Goal: Task Accomplishment & Management: Manage account settings

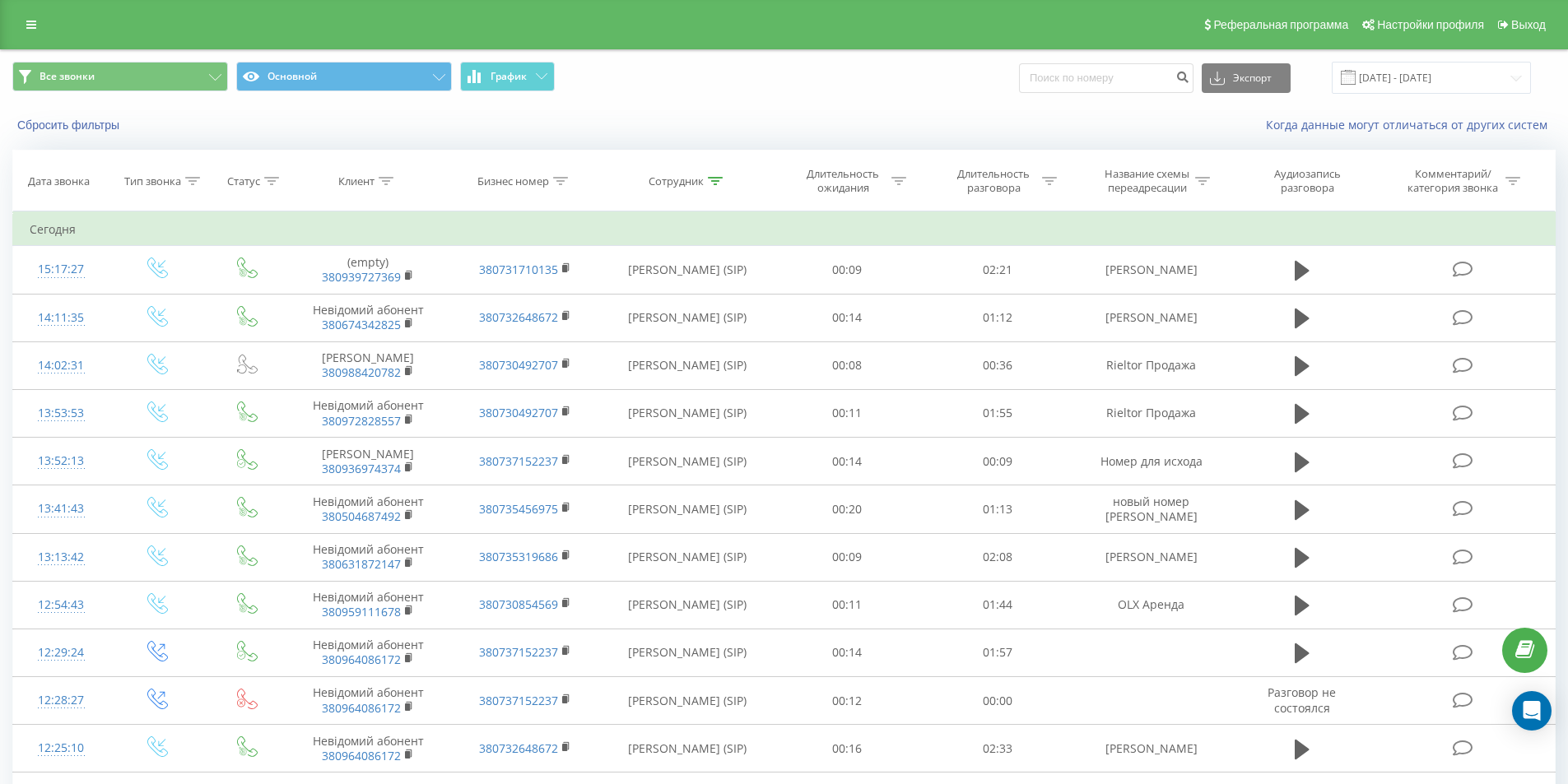
click at [697, 102] on div "Все звонки Основной График Экспорт .csv .xls .xlsx 22.09.2025 - 22.09.2025" at bounding box center [784, 77] width 1566 height 55
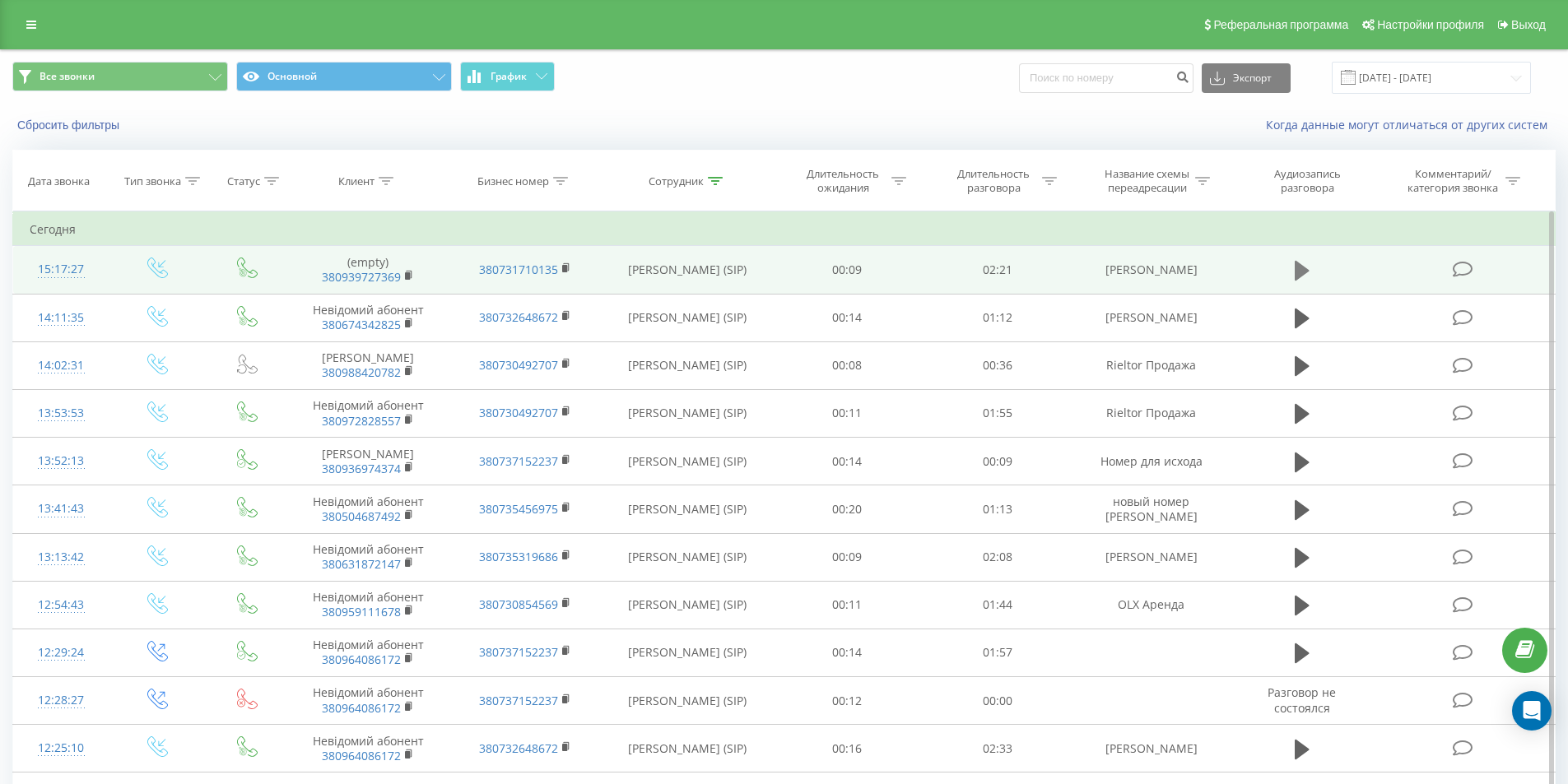
click at [1302, 272] on icon at bounding box center [1302, 271] width 14 height 20
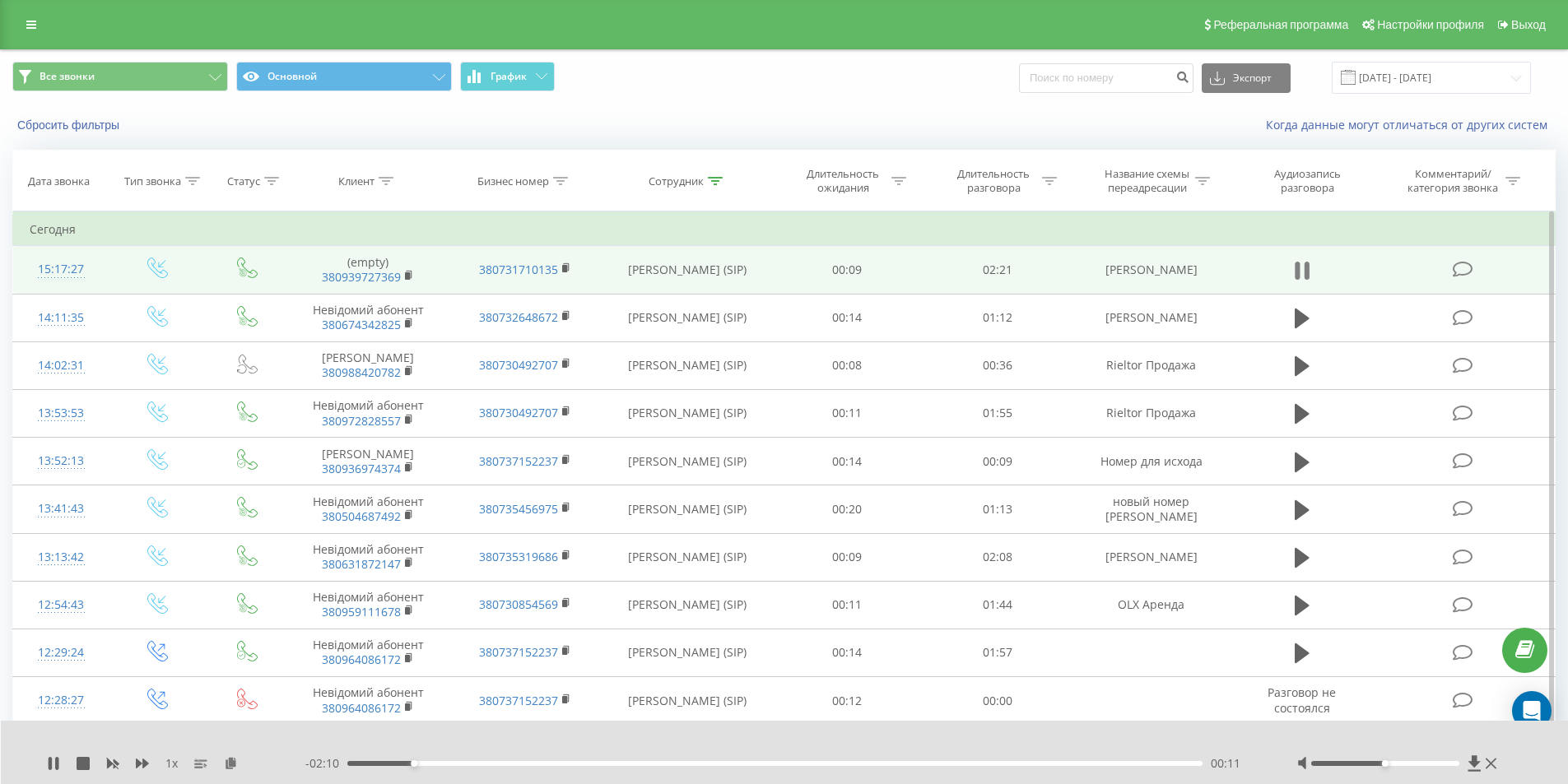
click at [1308, 265] on icon at bounding box center [1305, 271] width 5 height 18
drag, startPoint x: 1112, startPoint y: 274, endPoint x: 1196, endPoint y: 274, distance: 84.0
click at [1196, 274] on td "OLX Войтенко" at bounding box center [1150, 269] width 157 height 48
copy td "OLX Войтенко"
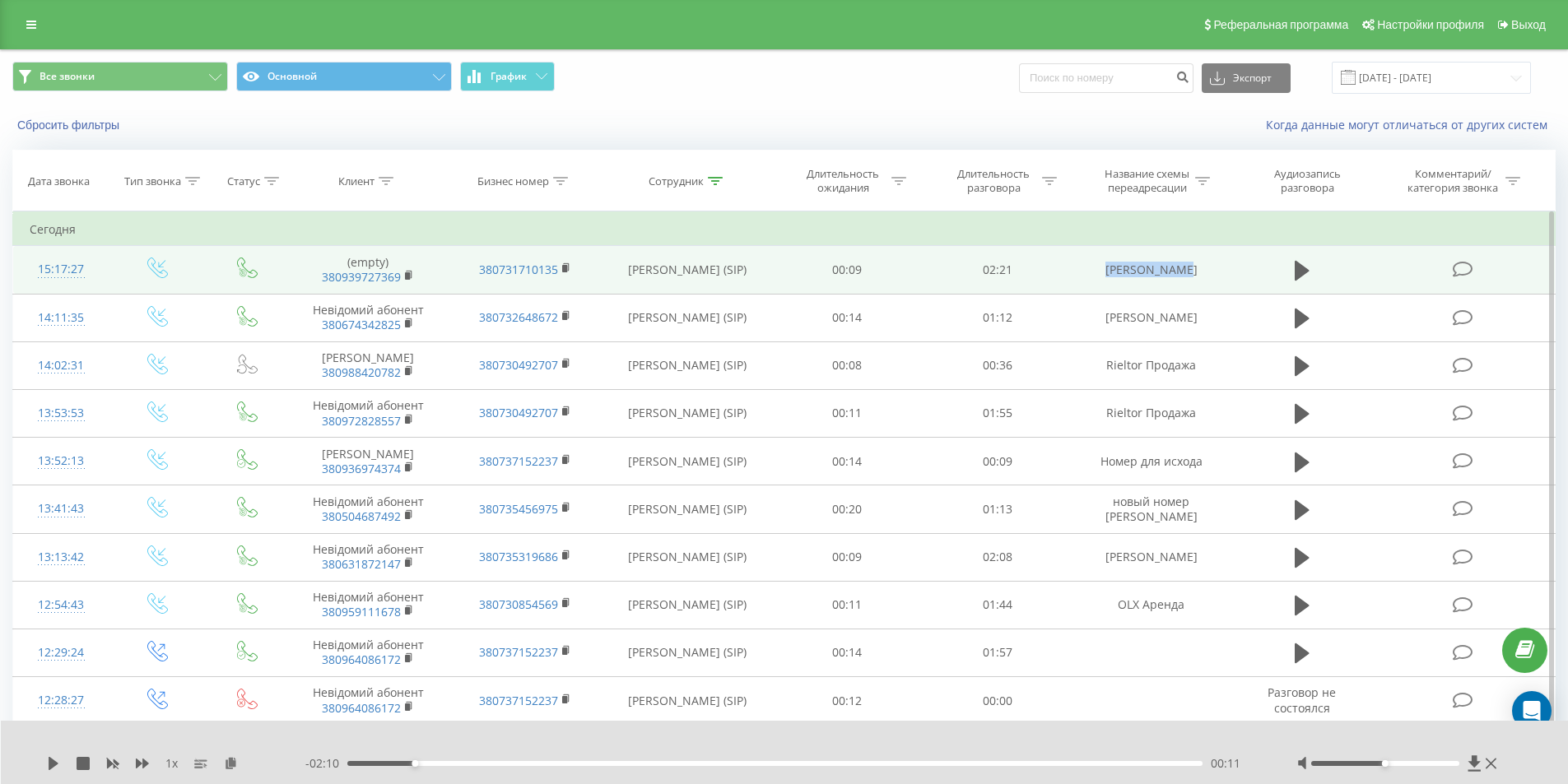
copy td "OLX Войтенко"
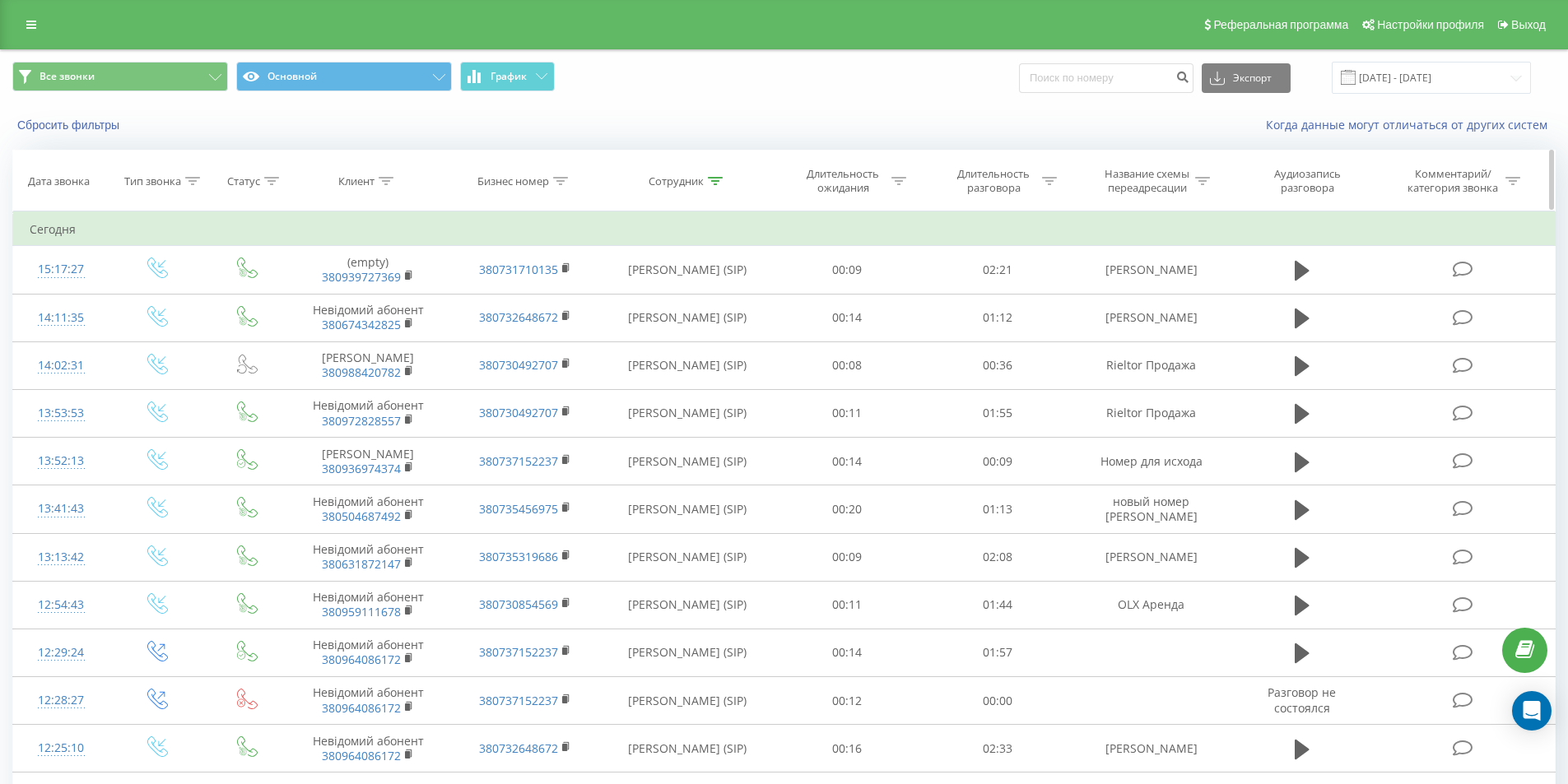
click at [713, 185] on div at bounding box center [715, 182] width 14 height 14
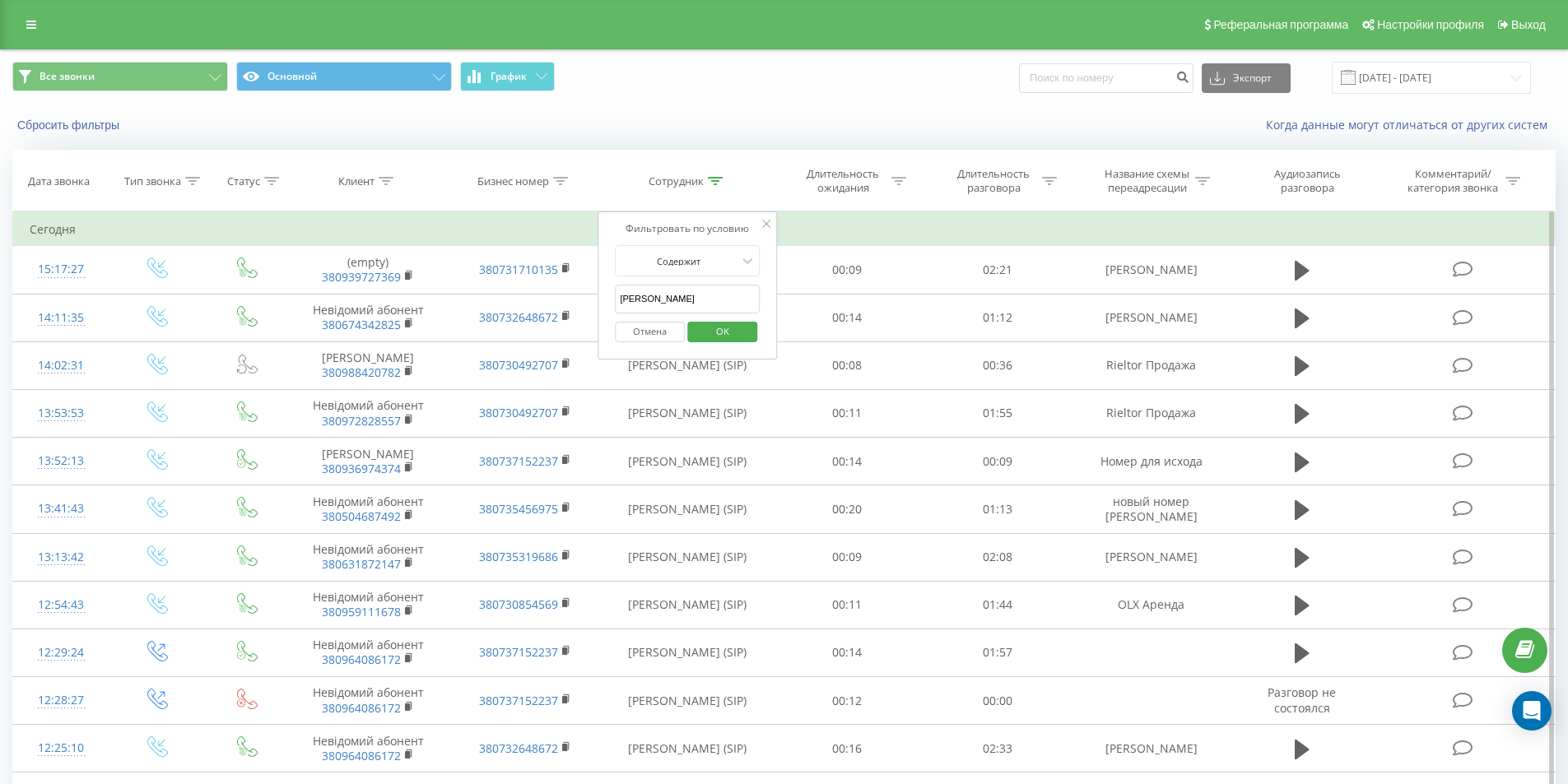
click at [715, 330] on span "OK" at bounding box center [722, 331] width 46 height 25
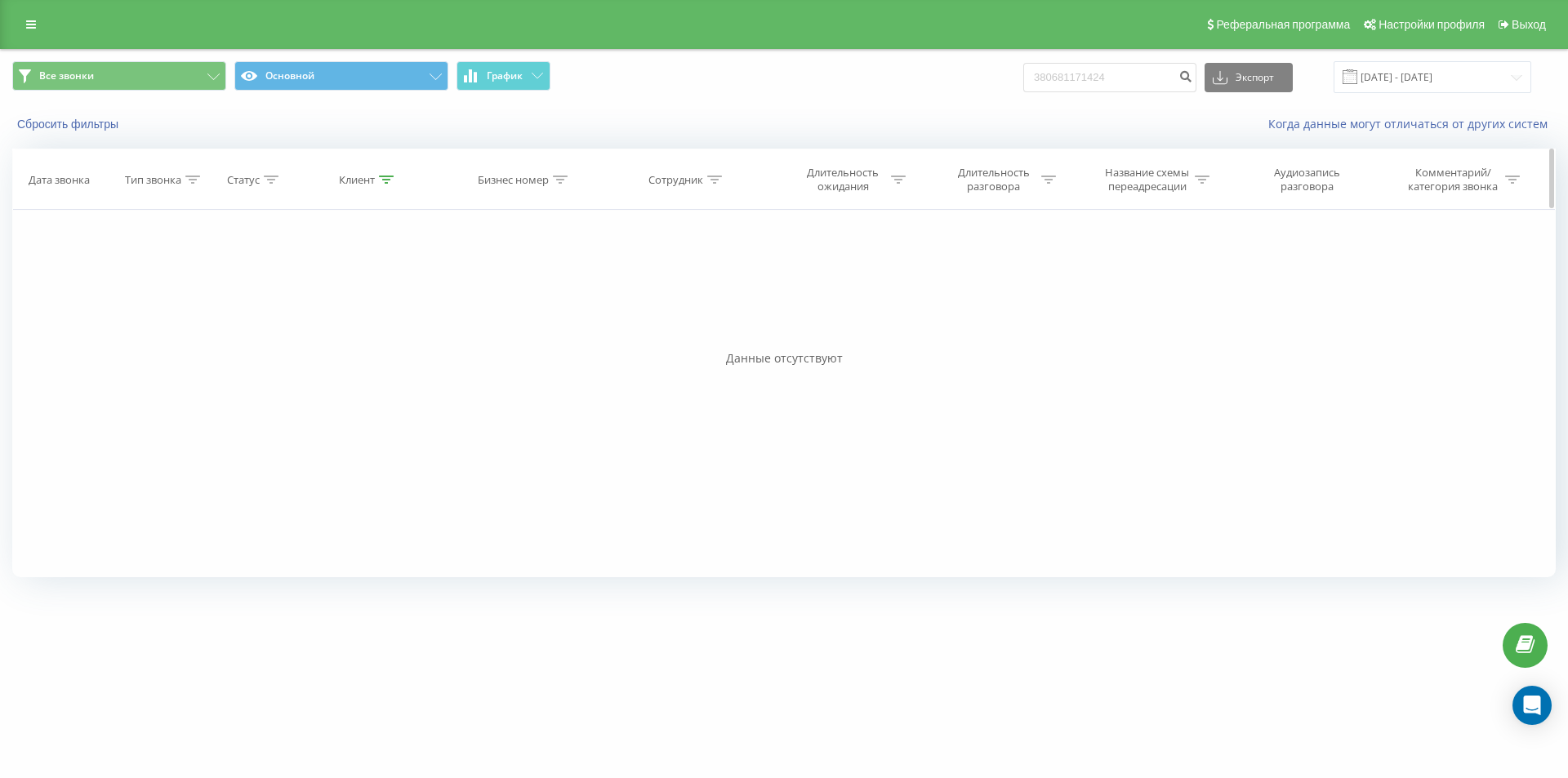
click at [384, 173] on div at bounding box center [386, 180] width 14 height 14
click at [339, 329] on button "Отмена" at bounding box center [331, 330] width 70 height 21
click at [394, 176] on icon at bounding box center [386, 180] width 14 height 8
click at [349, 330] on button "Отмена" at bounding box center [331, 330] width 70 height 21
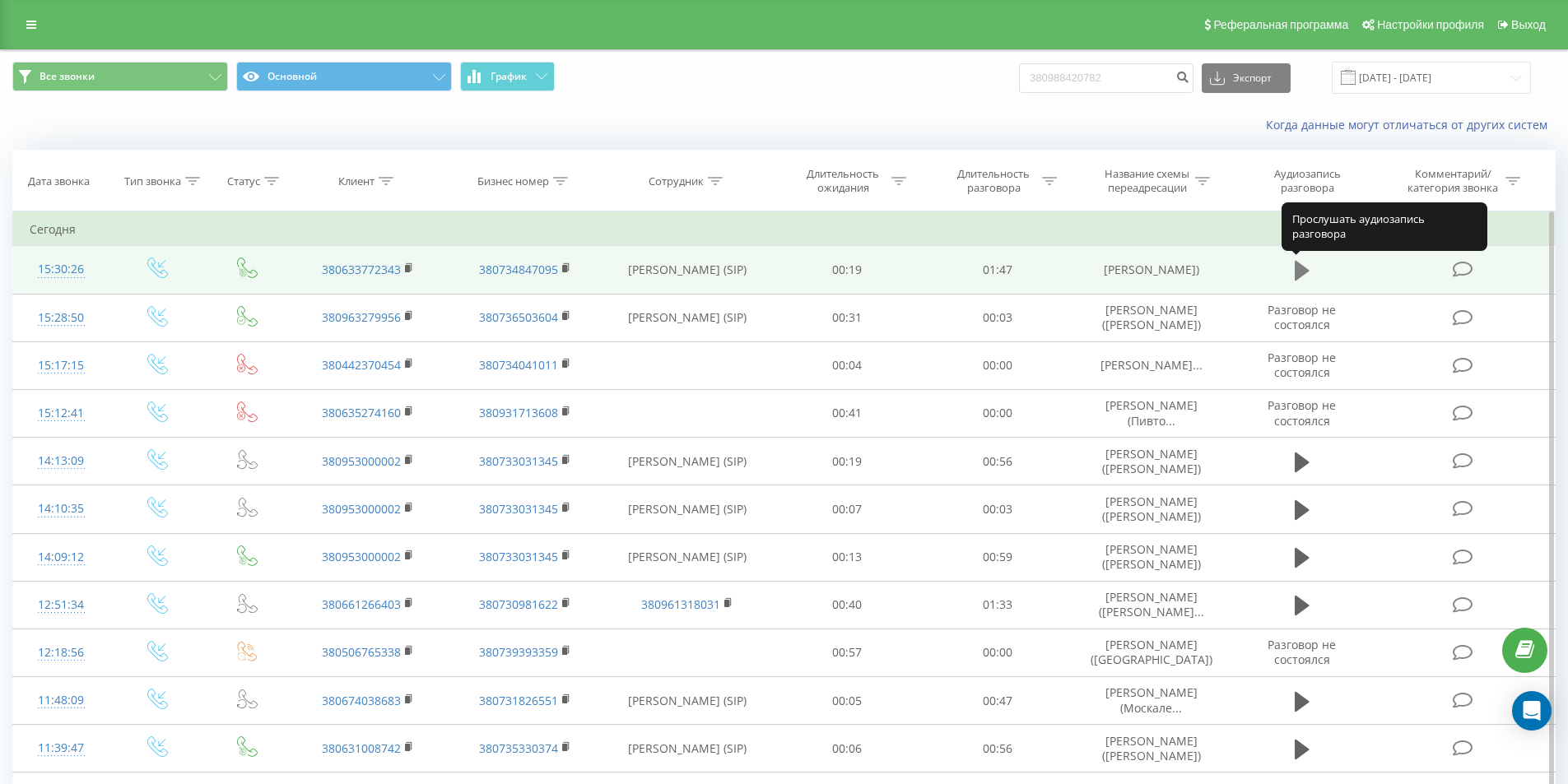
click at [1302, 270] on icon at bounding box center [1302, 271] width 14 height 20
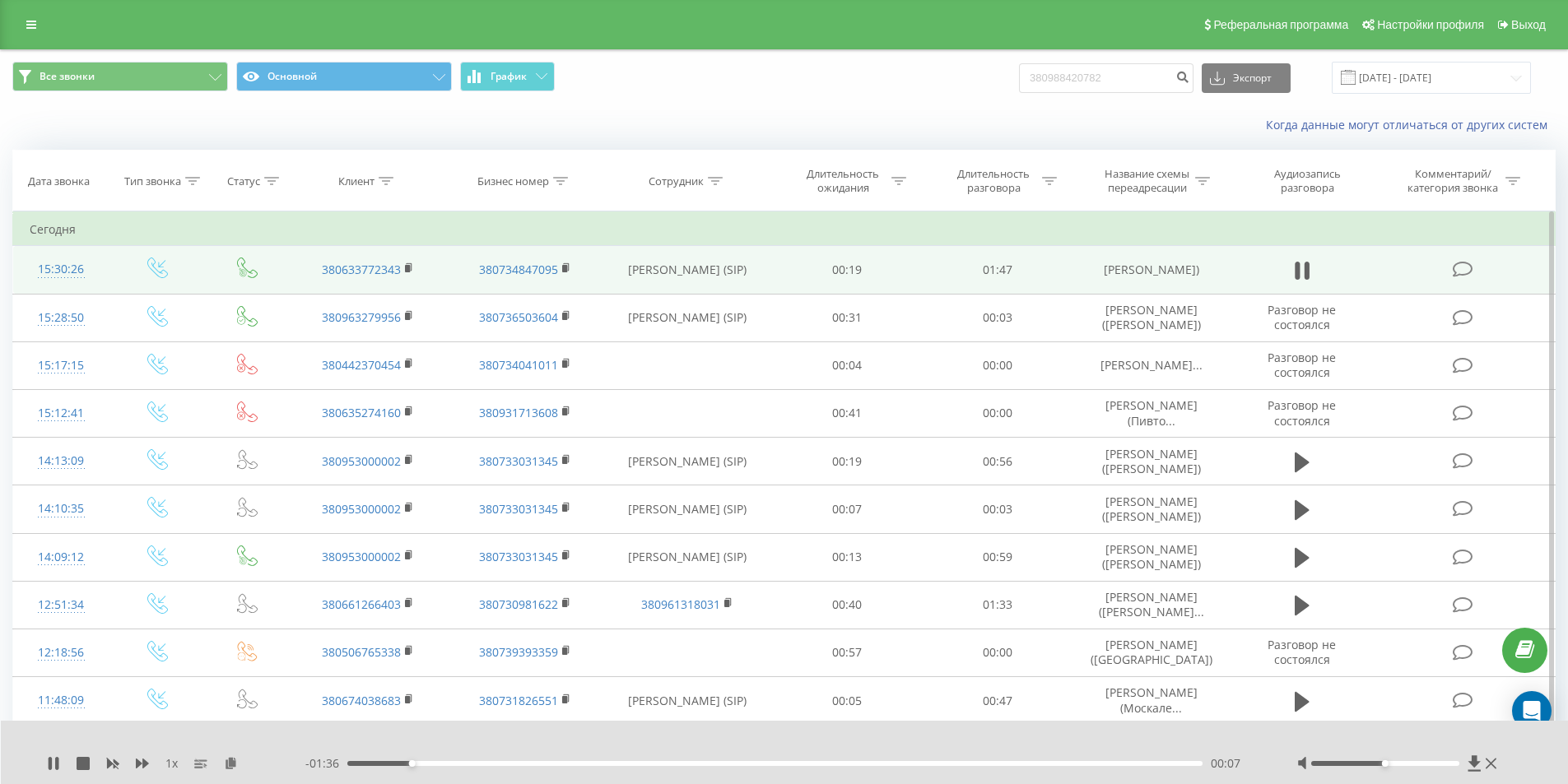
click at [1302, 270] on icon at bounding box center [1302, 271] width 14 height 23
click at [404, 266] on td "380633772343" at bounding box center [368, 269] width 157 height 48
click at [407, 266] on rect at bounding box center [407, 268] width 5 height 7
drag, startPoint x: 1104, startPoint y: 257, endPoint x: 1212, endPoint y: 280, distance: 110.4
click at [1212, 280] on td "[PERSON_NAME])" at bounding box center [1150, 269] width 157 height 48
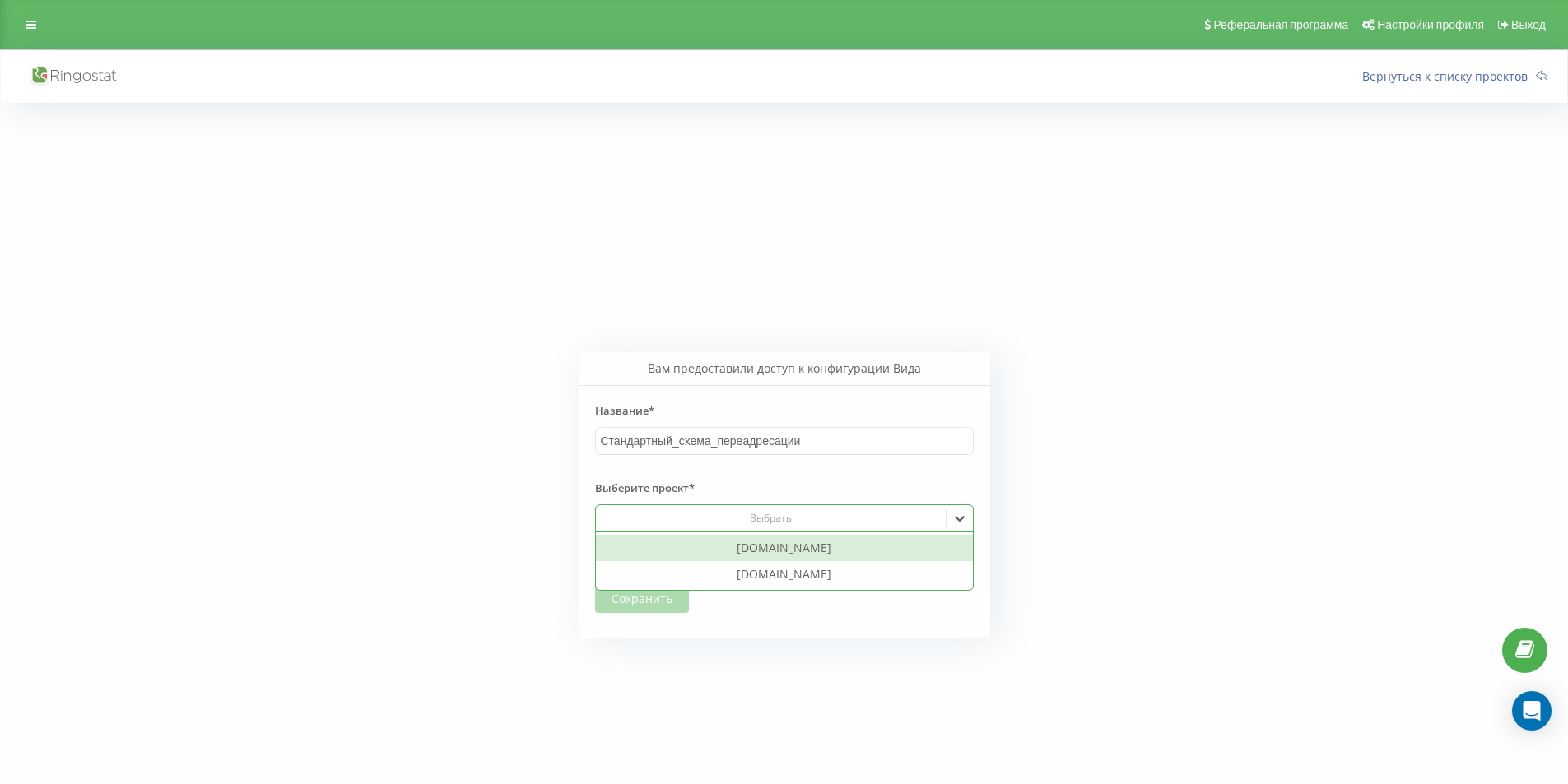
click at [805, 513] on div "Выбрать" at bounding box center [770, 518] width 338 height 14
click at [812, 503] on label "Выберите проект*" at bounding box center [784, 488] width 379 height 33
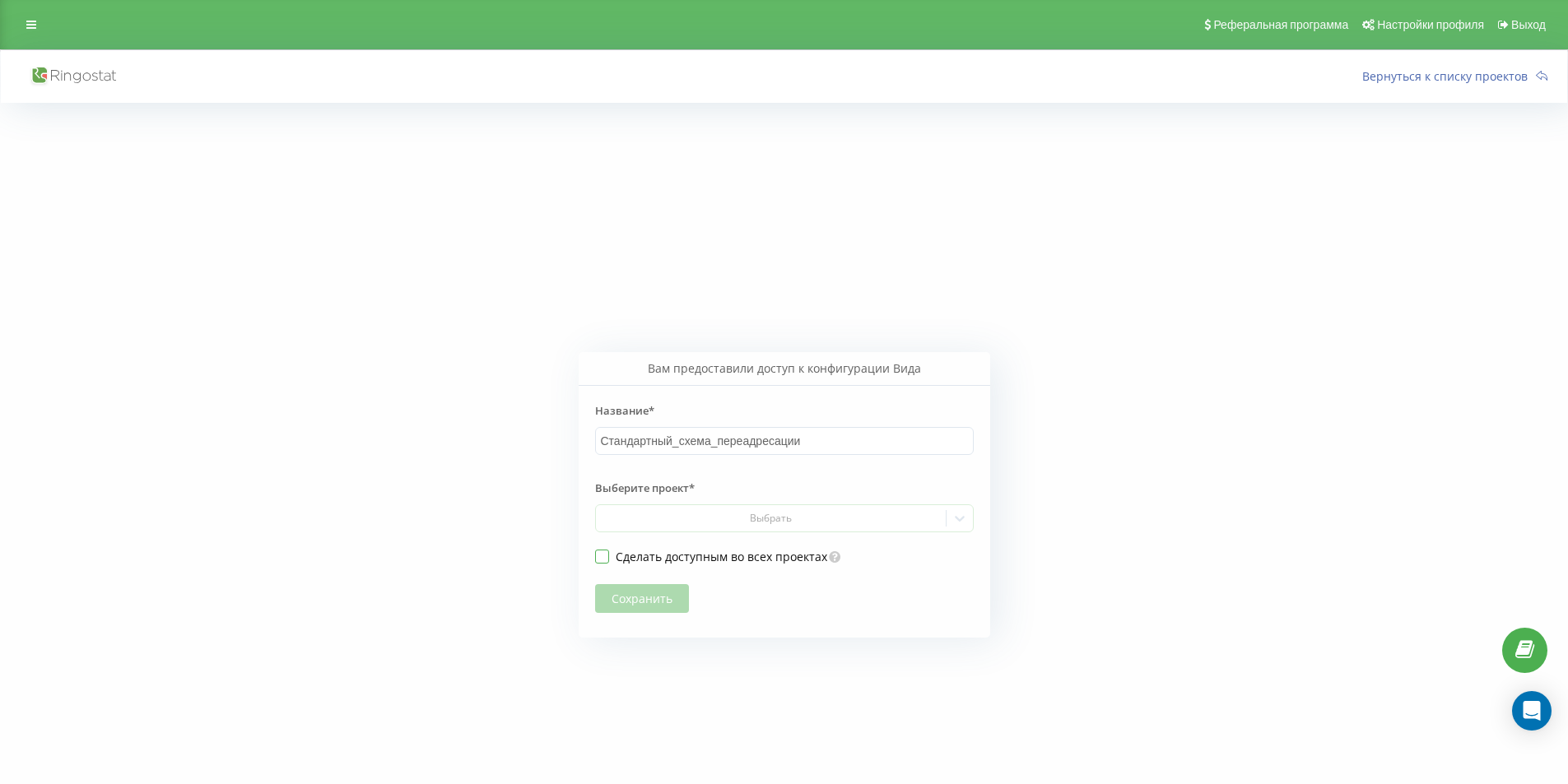
click at [597, 562] on label "Сделать доступным во всех проектах" at bounding box center [711, 557] width 233 height 14
checkbox input "true"
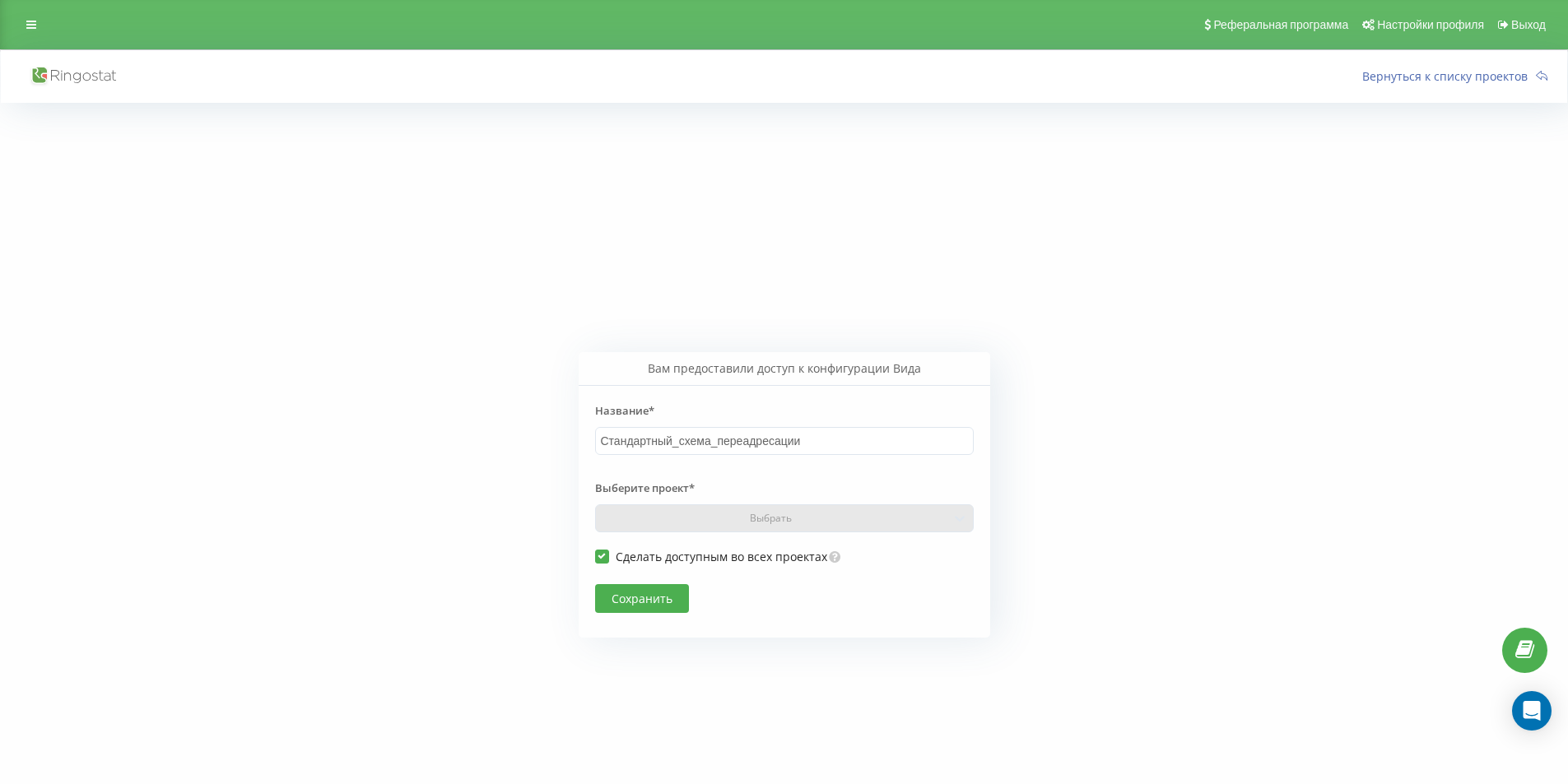
click at [662, 590] on button "Сохранить" at bounding box center [642, 599] width 94 height 29
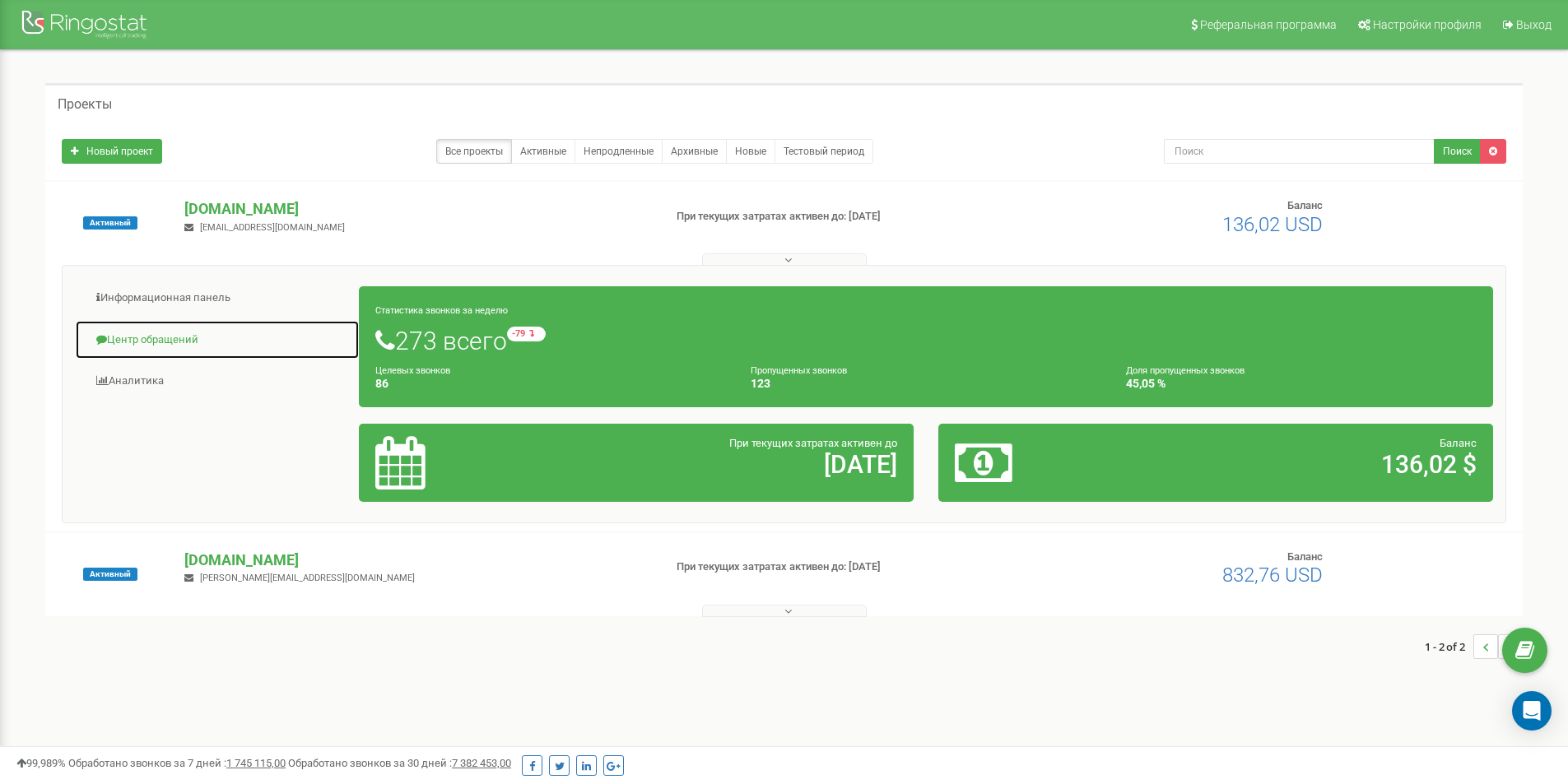
click at [137, 338] on link "Центр обращений" at bounding box center [217, 340] width 284 height 41
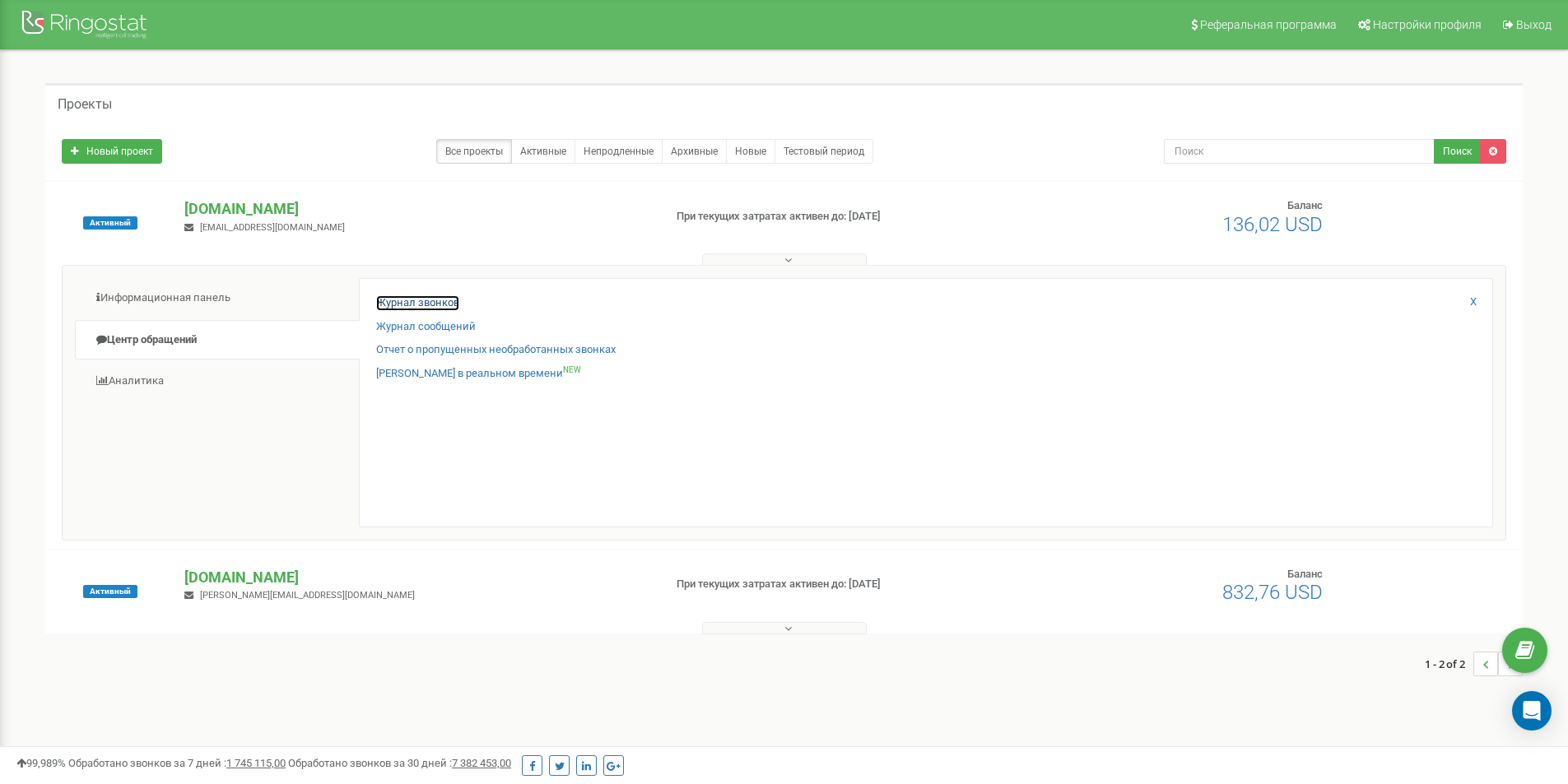
click at [392, 301] on link "Журнал звонков" at bounding box center [418, 302] width 83 height 15
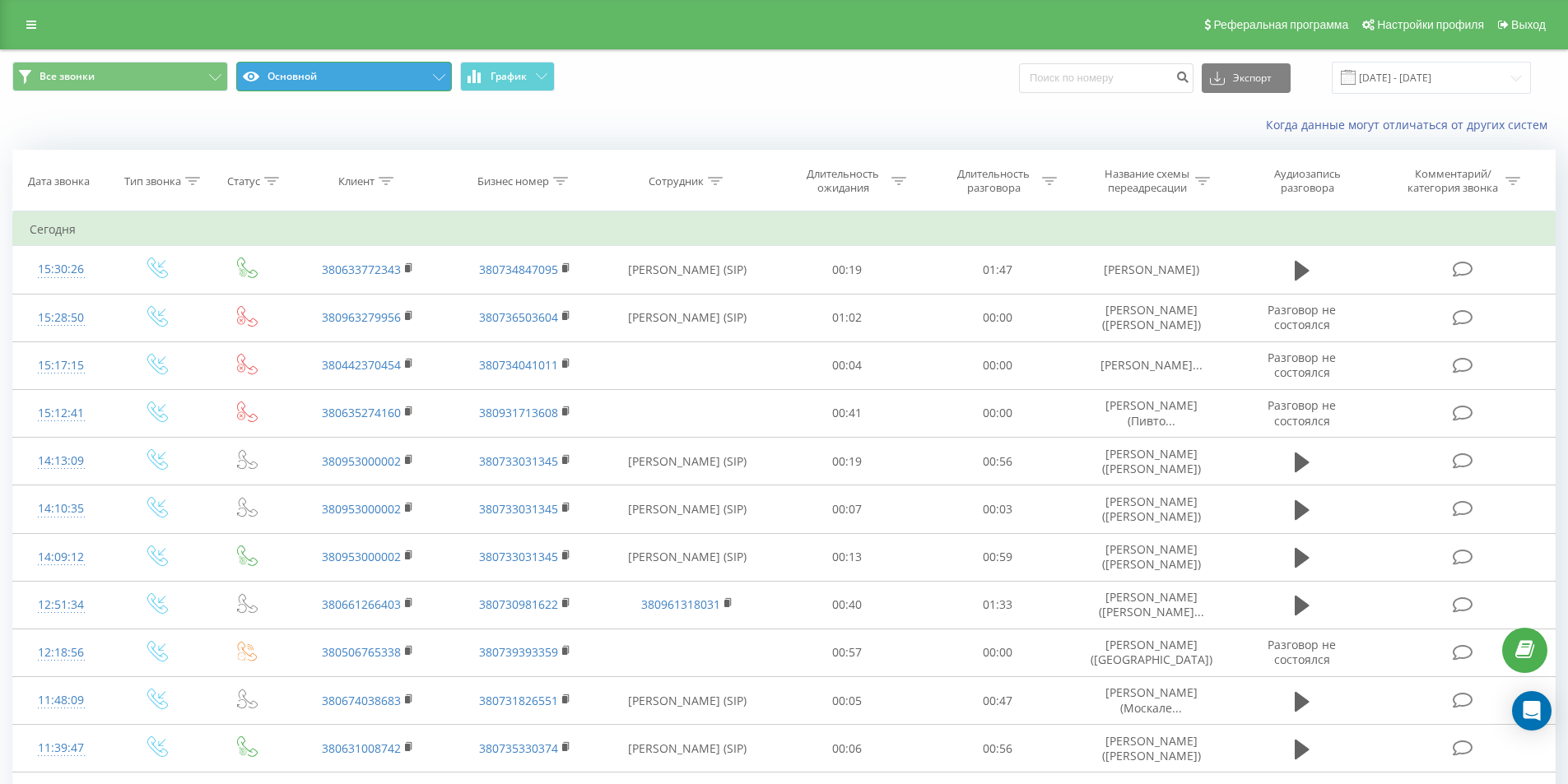
click at [295, 81] on button "Основной" at bounding box center [344, 77] width 216 height 30
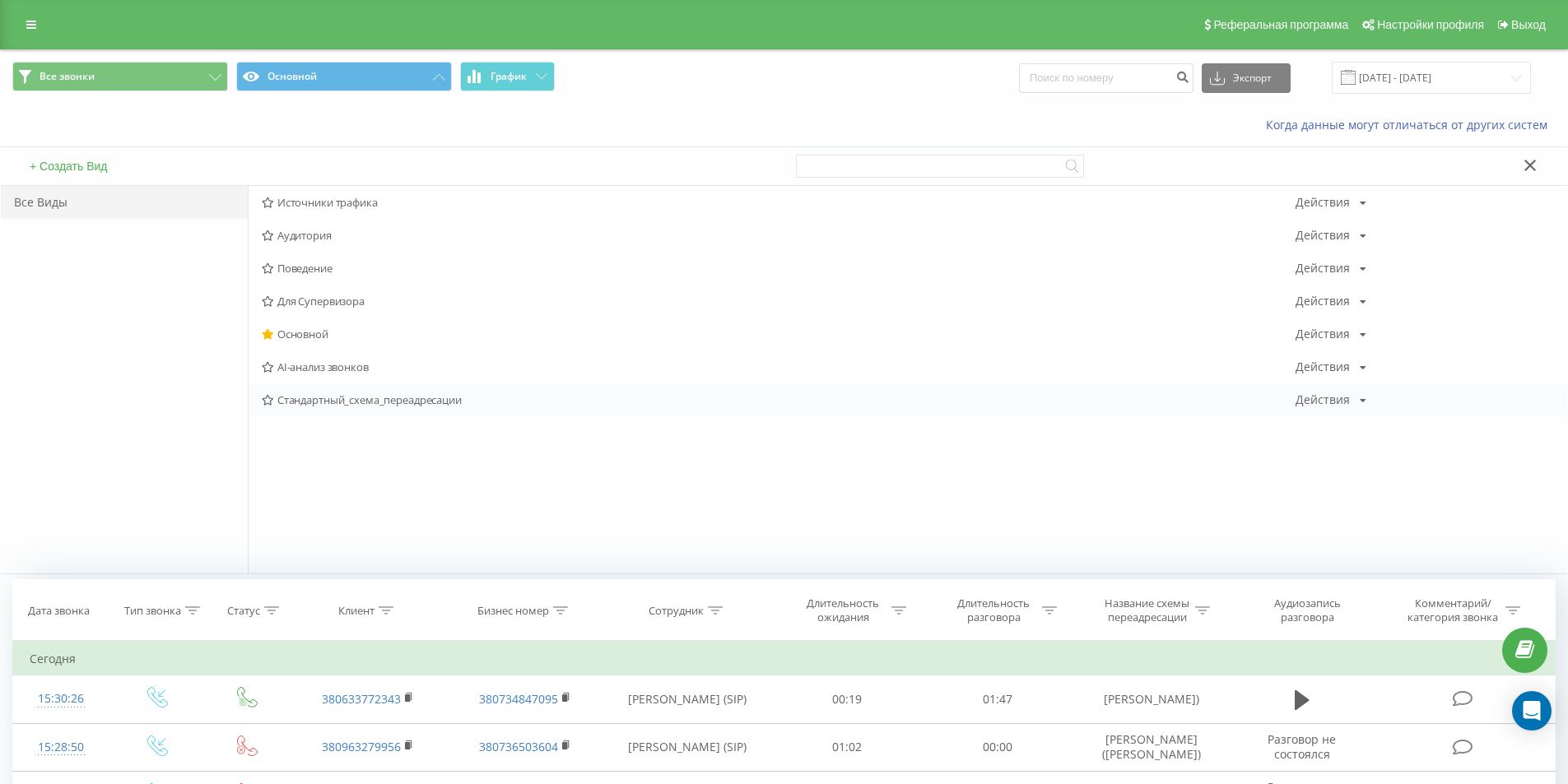
click at [329, 408] on div "Стандартный_схема_переадресации Действия Редактировать Копировать Удалить По ум…" at bounding box center [907, 400] width 1319 height 33
click at [266, 401] on icon at bounding box center [268, 401] width 13 height 11
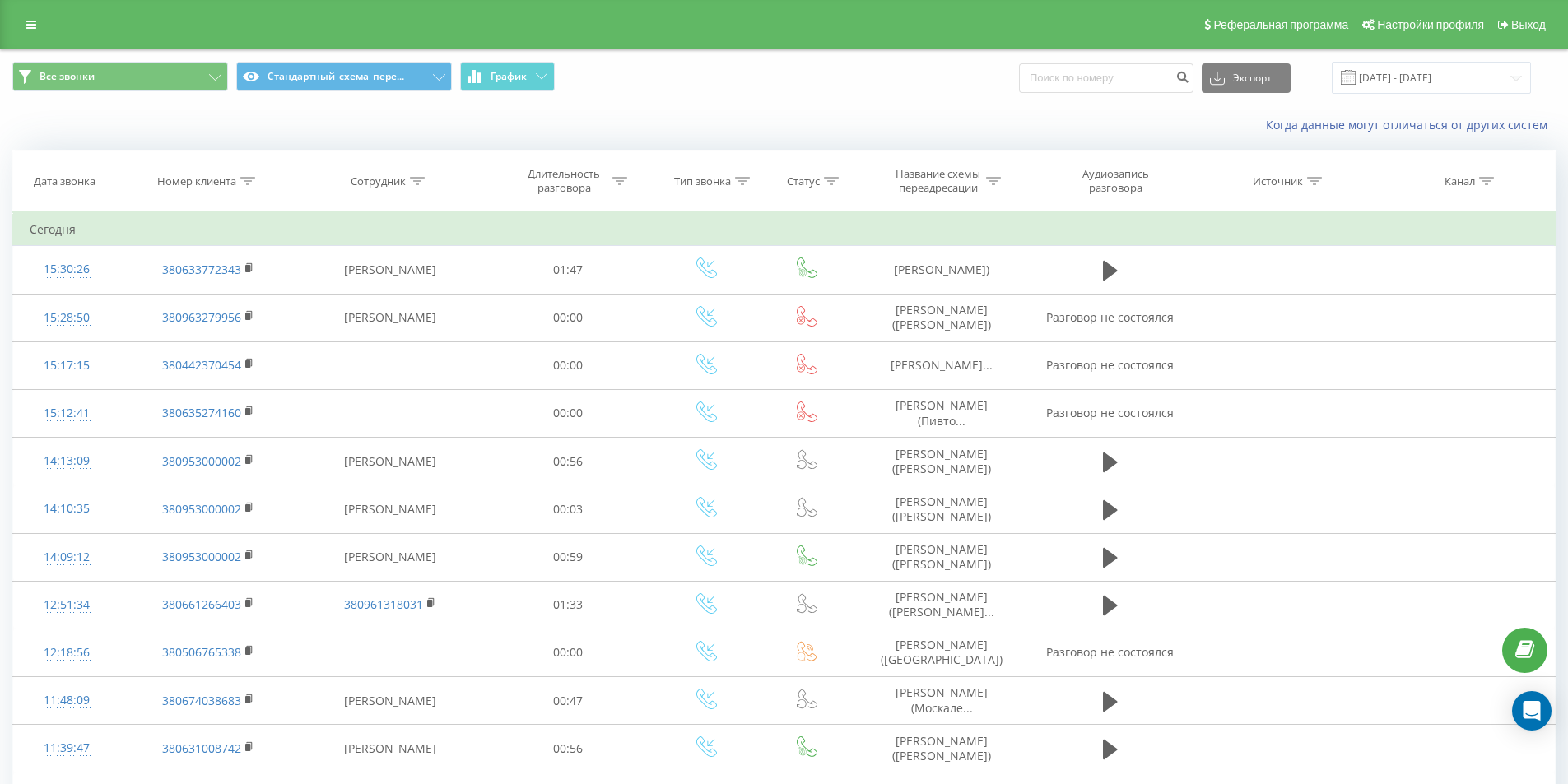
click at [15, 27] on div "Реферальная программа Настройки профиля Выход" at bounding box center [784, 24] width 1568 height 50
click at [33, 22] on icon at bounding box center [31, 24] width 10 height 12
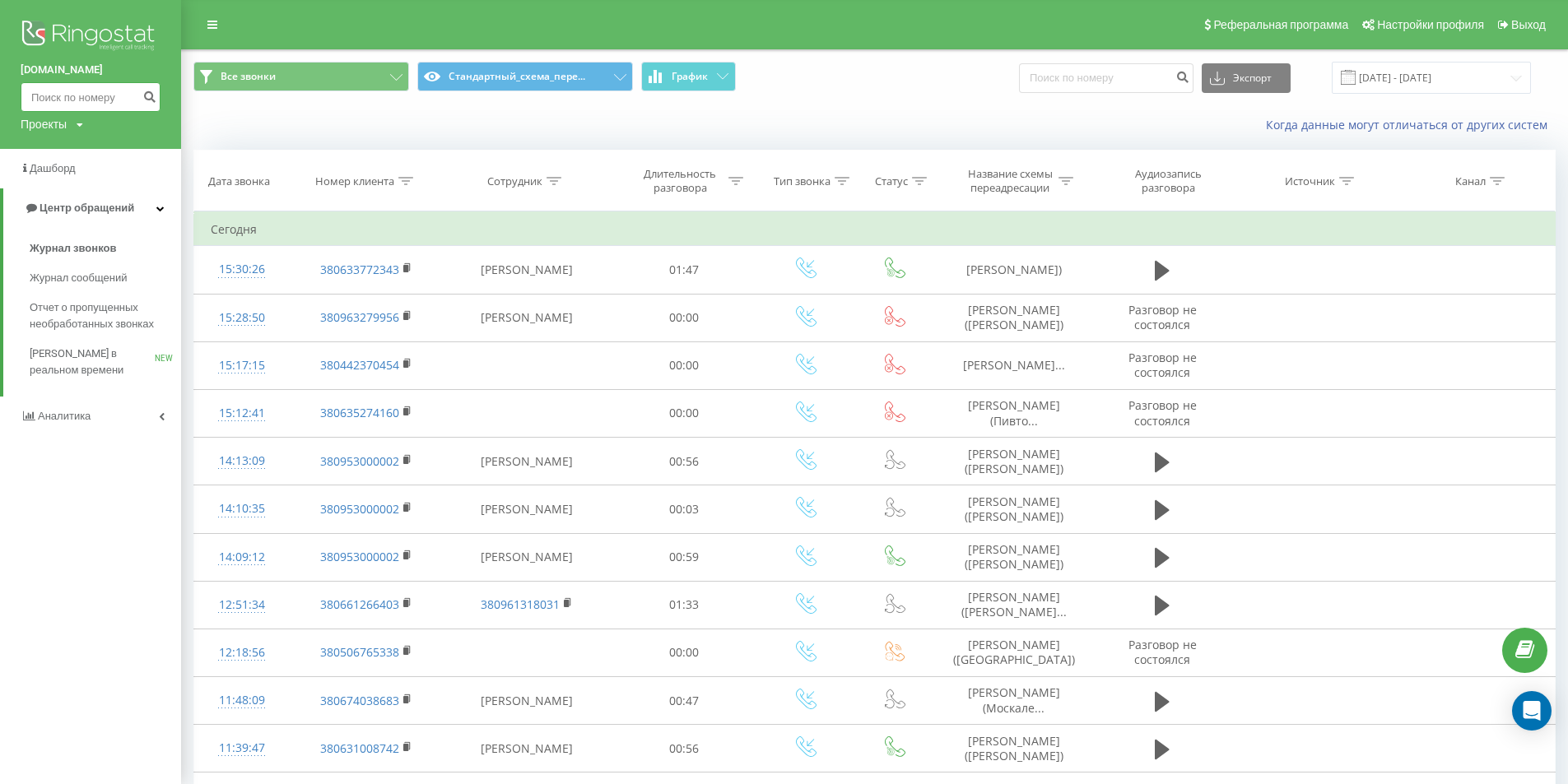
click at [80, 102] on input at bounding box center [90, 96] width 140 height 30
click at [63, 24] on img at bounding box center [90, 37] width 140 height 41
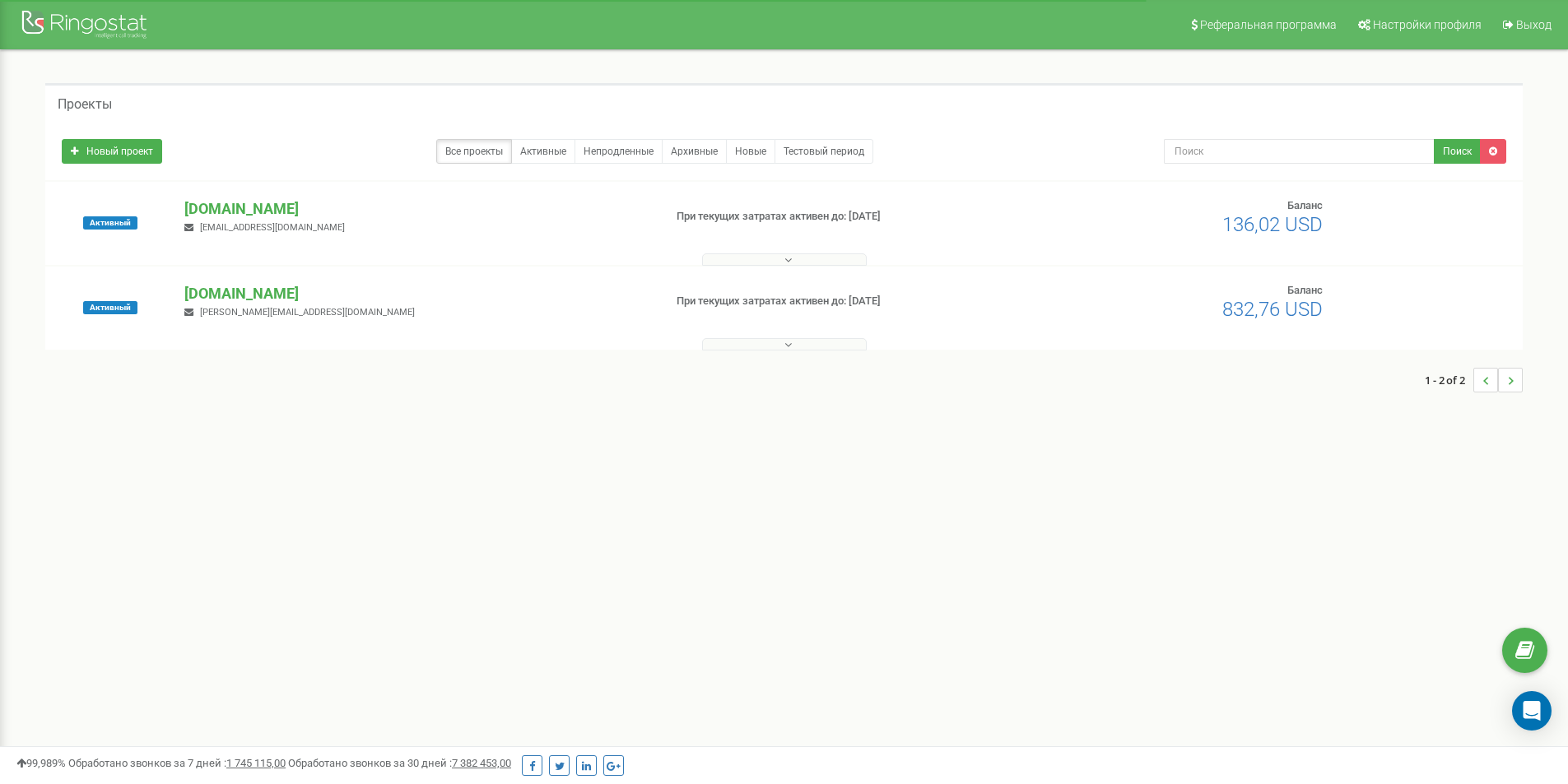
click at [230, 299] on p "[DOMAIN_NAME]" at bounding box center [417, 294] width 465 height 22
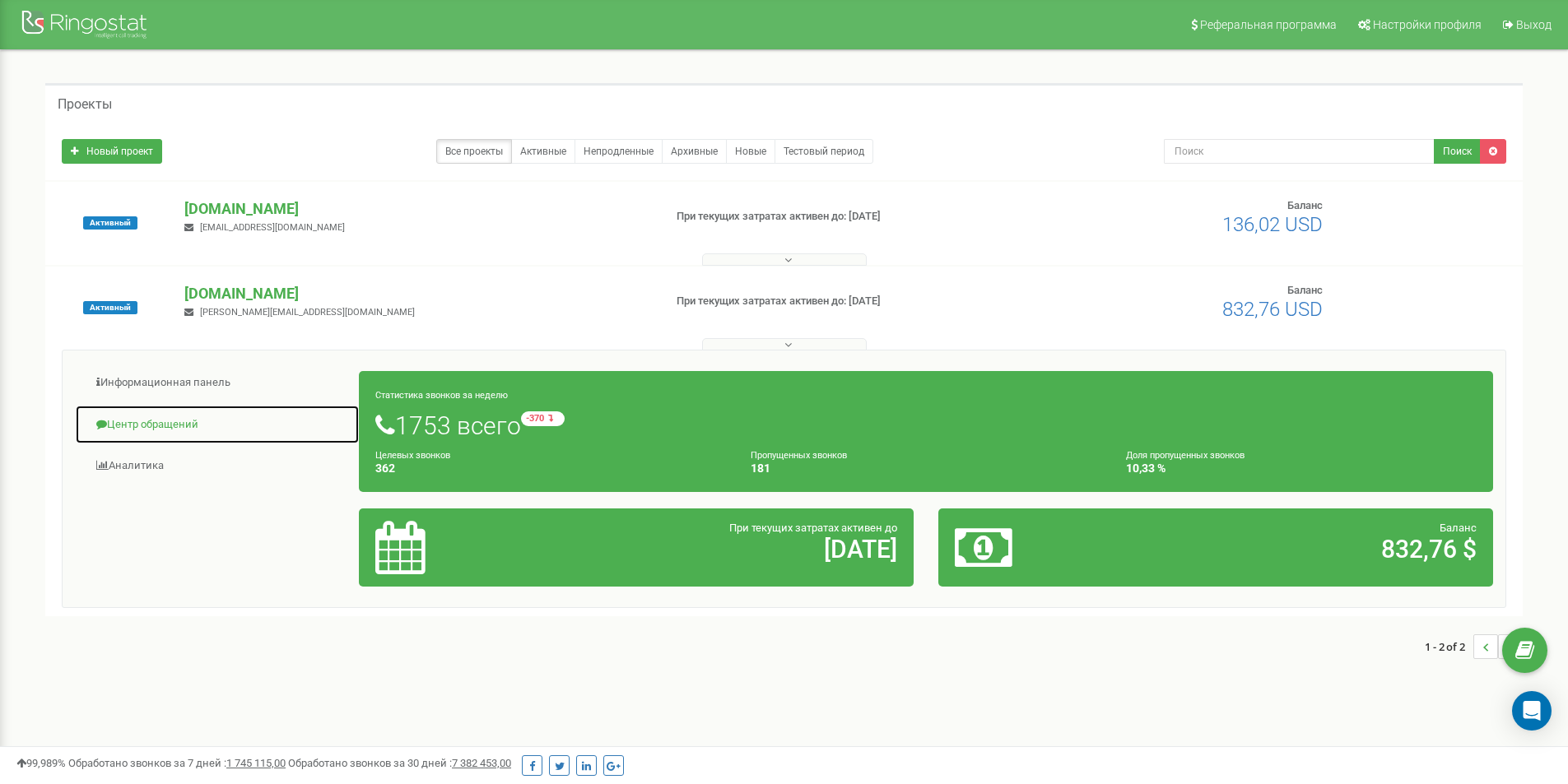
click at [98, 419] on span at bounding box center [102, 424] width 11 height 11
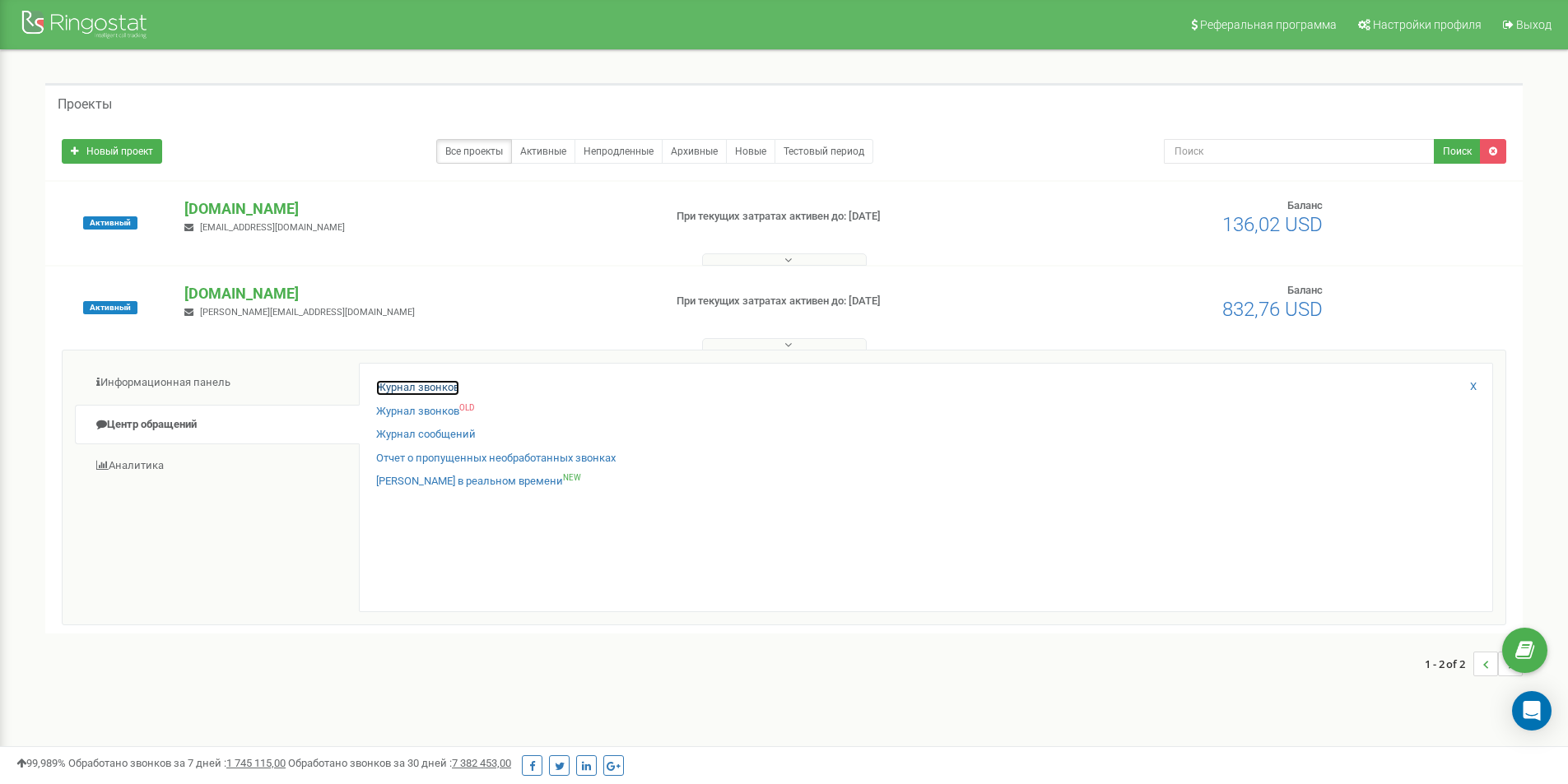
click at [406, 388] on link "Журнал звонков" at bounding box center [418, 387] width 83 height 15
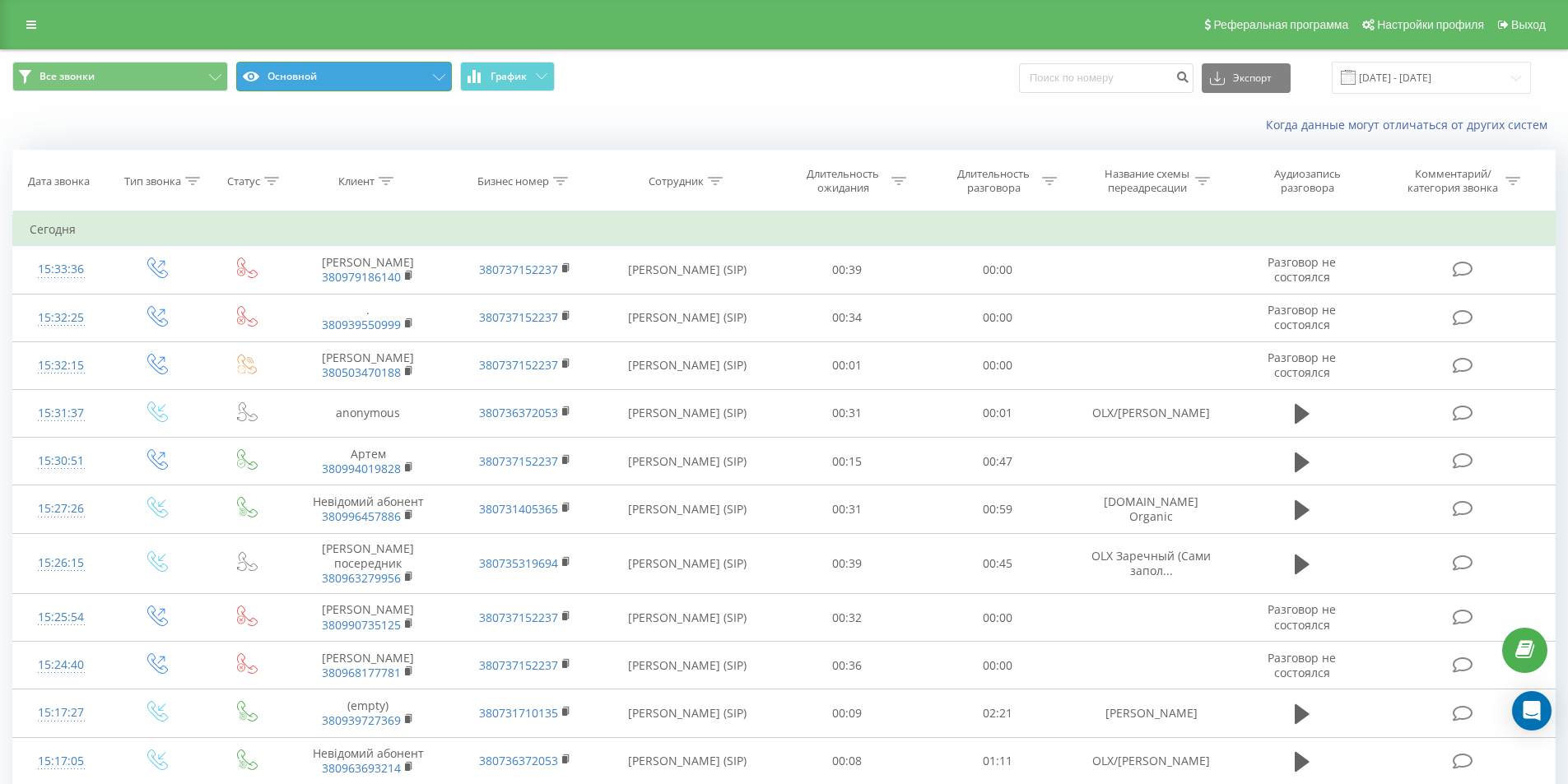
click at [368, 68] on button "Основной" at bounding box center [344, 77] width 216 height 30
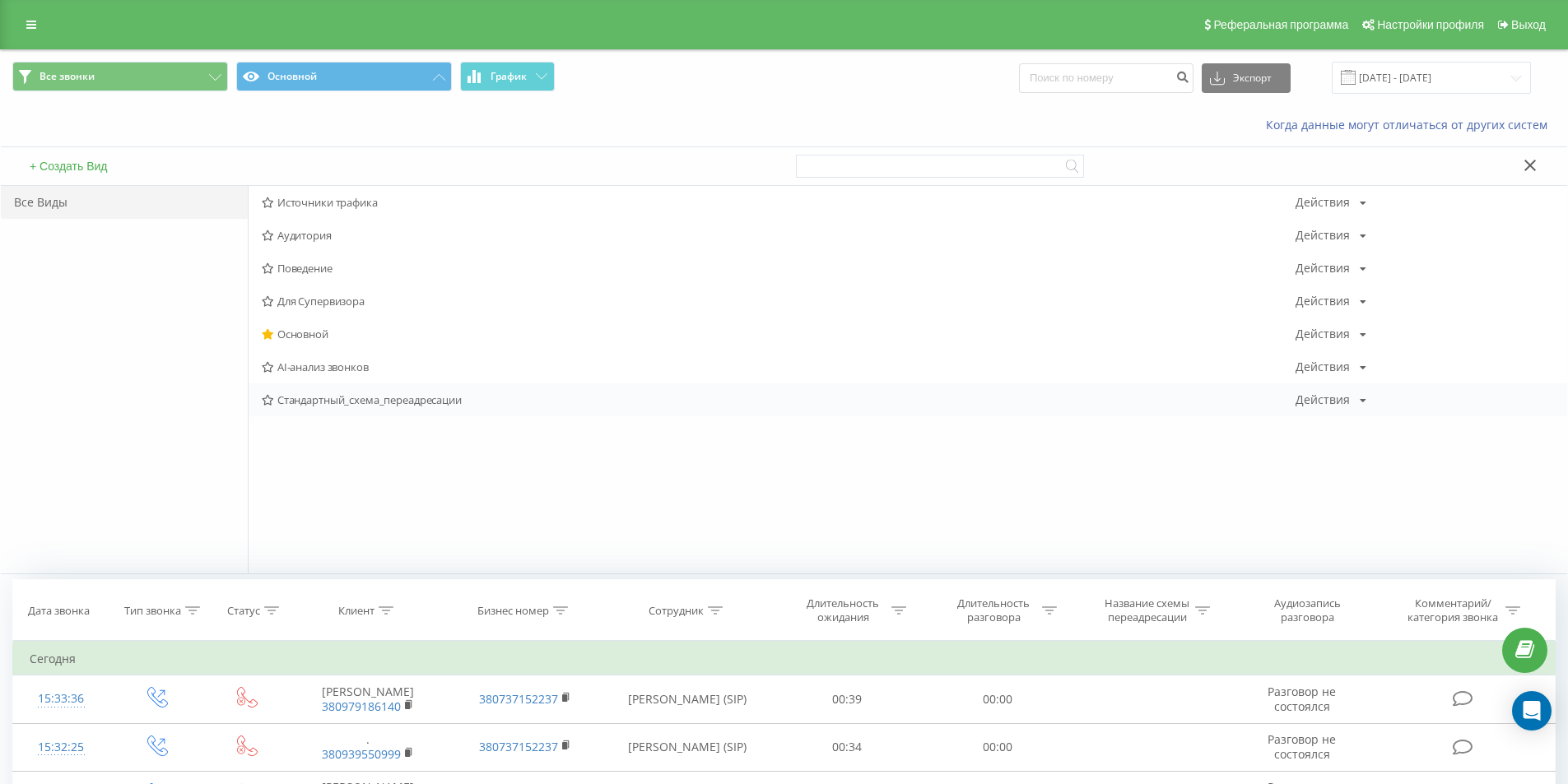
click at [265, 399] on icon at bounding box center [268, 401] width 13 height 11
